Goal: Transaction & Acquisition: Purchase product/service

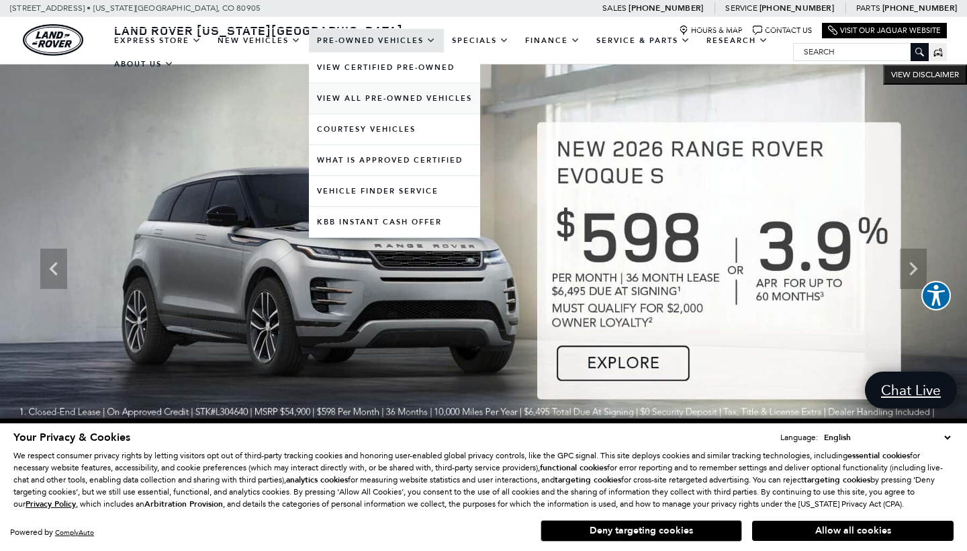
click at [364, 112] on link "View All Pre-Owned Vehicles" at bounding box center [394, 98] width 171 height 30
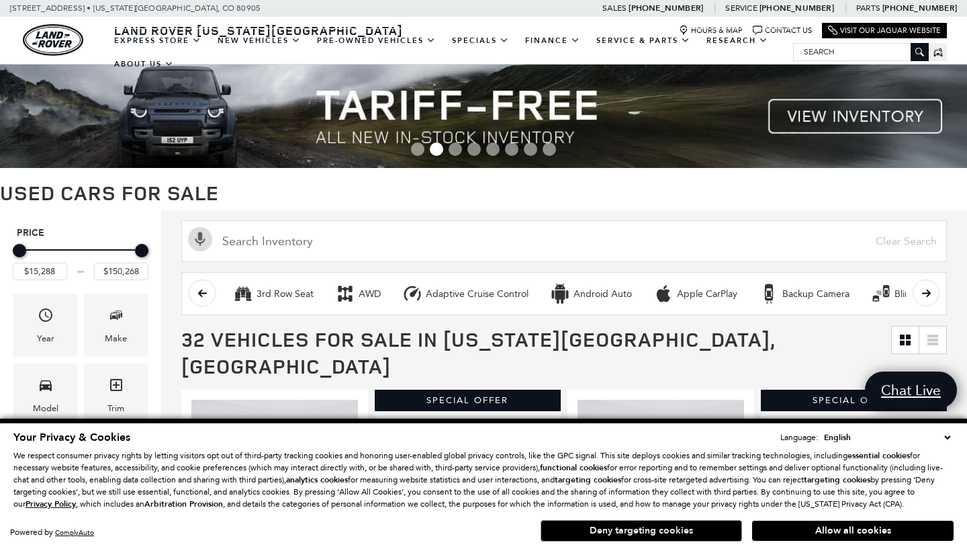
click at [691, 527] on button "Deny targeting cookies" at bounding box center [642, 530] width 202 height 21
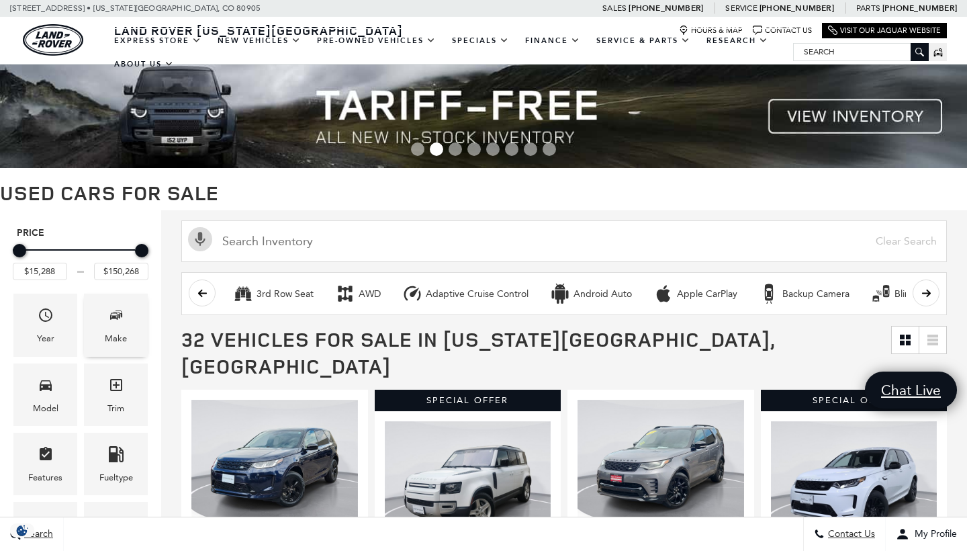
click at [112, 330] on span "Make" at bounding box center [116, 318] width 16 height 28
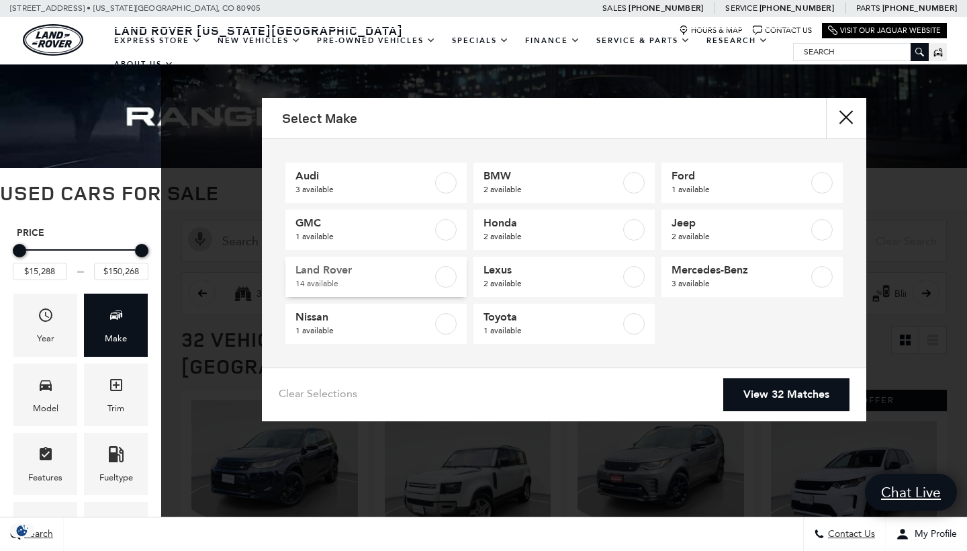
click at [459, 278] on link "Land Rover 14 available" at bounding box center [375, 277] width 181 height 40
type input "$32,452"
checkbox input "true"
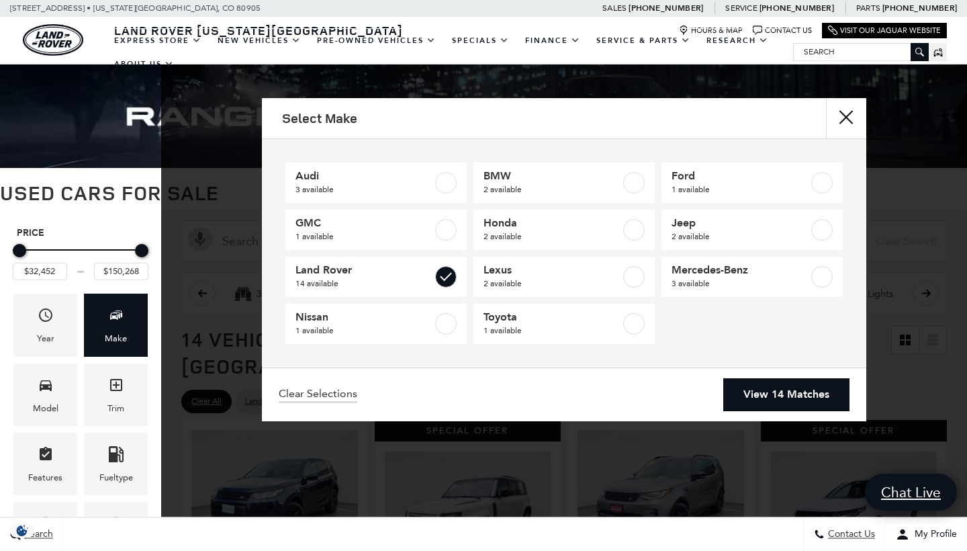
click at [761, 408] on link "View 14 Matches" at bounding box center [786, 394] width 126 height 33
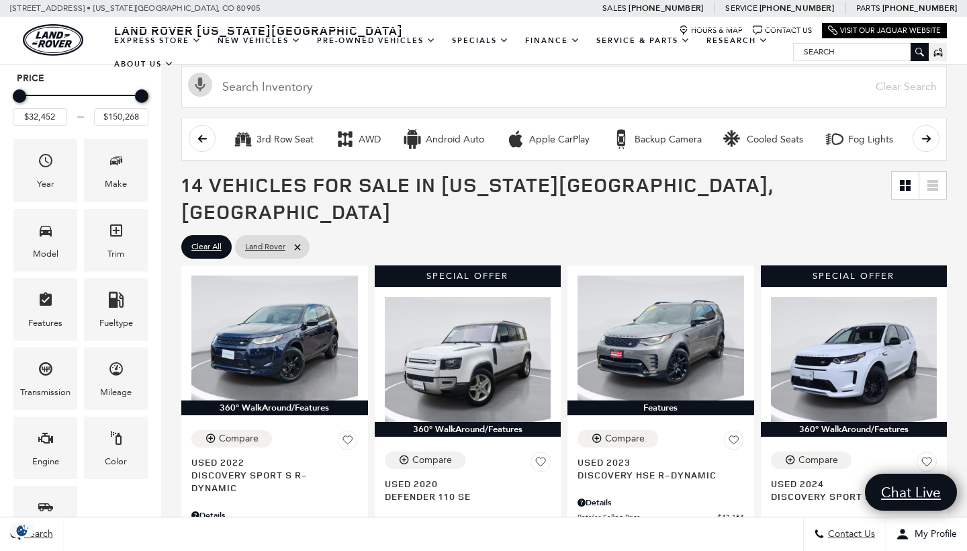
scroll to position [253, 0]
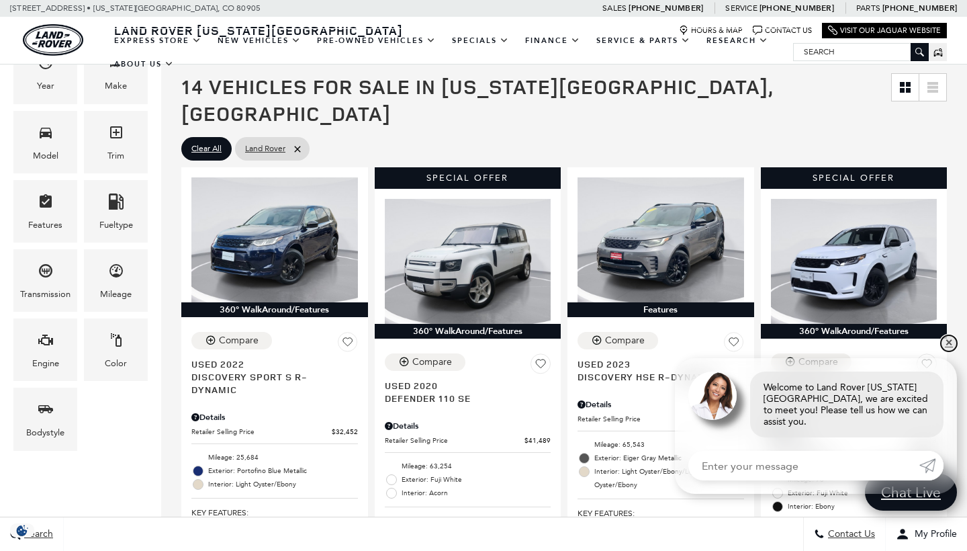
click at [951, 351] on link "✕" at bounding box center [949, 343] width 16 height 16
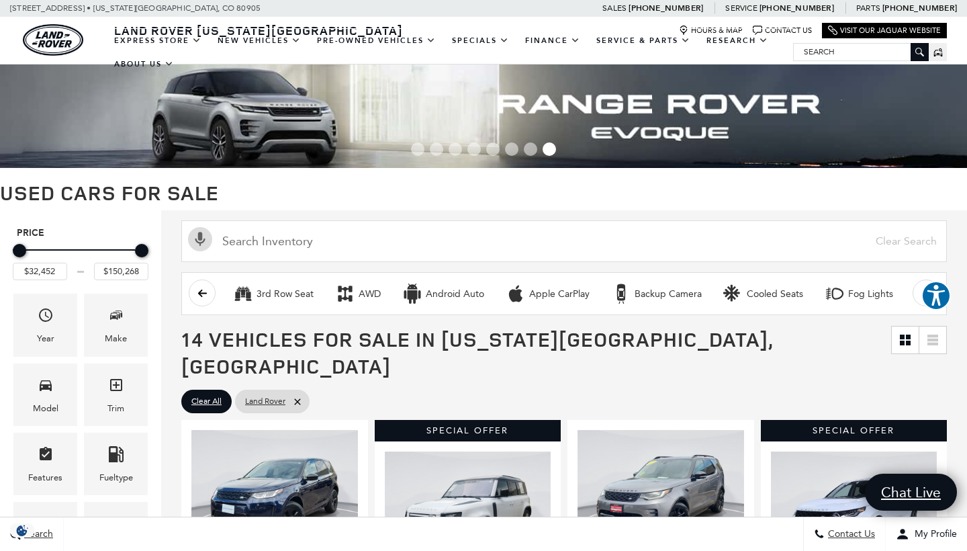
scroll to position [0, 0]
